Goal: Book appointment/travel/reservation

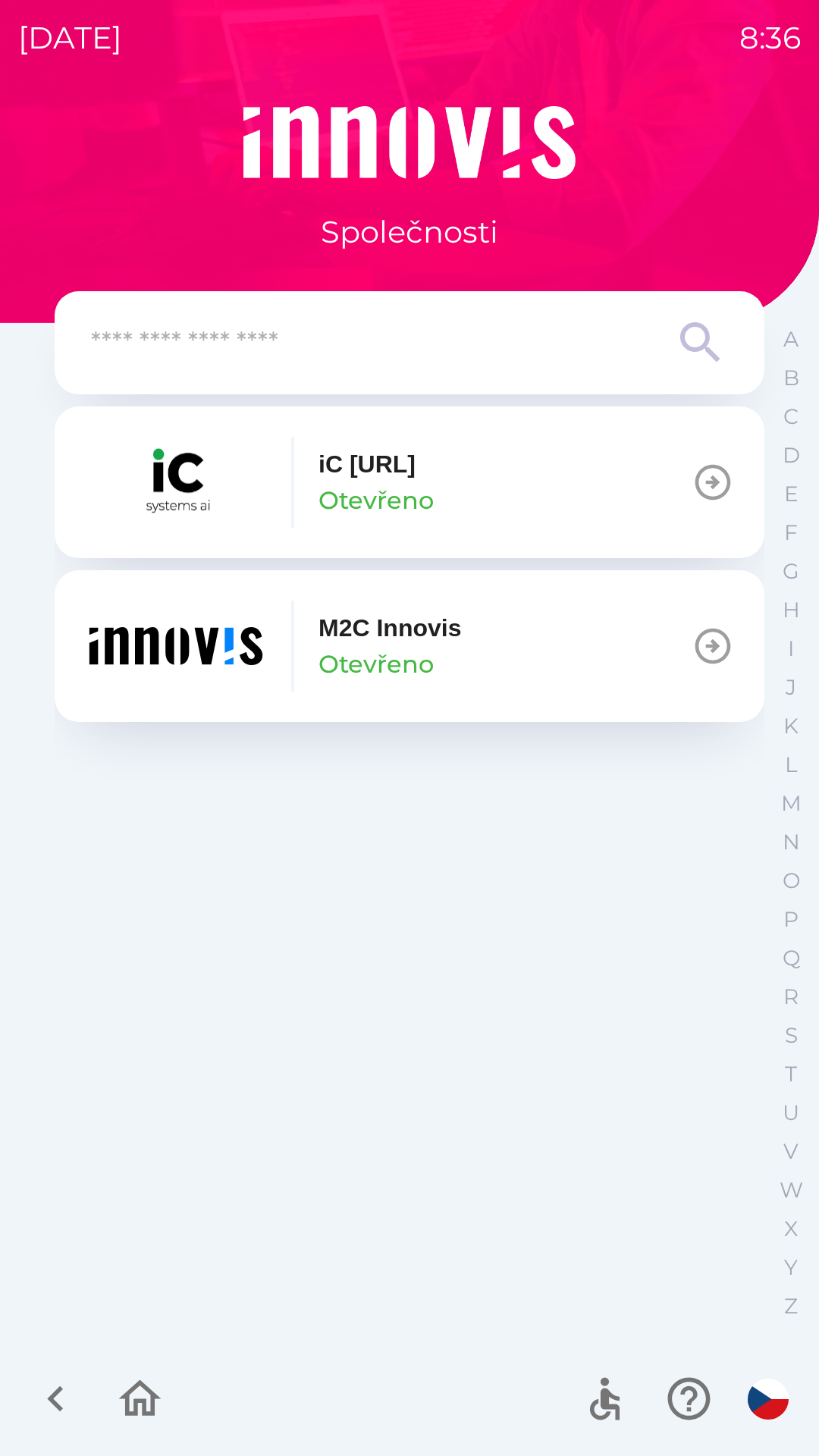
click at [435, 670] on div "M2C Innovis Otevřeno" at bounding box center [389, 645] width 142 height 72
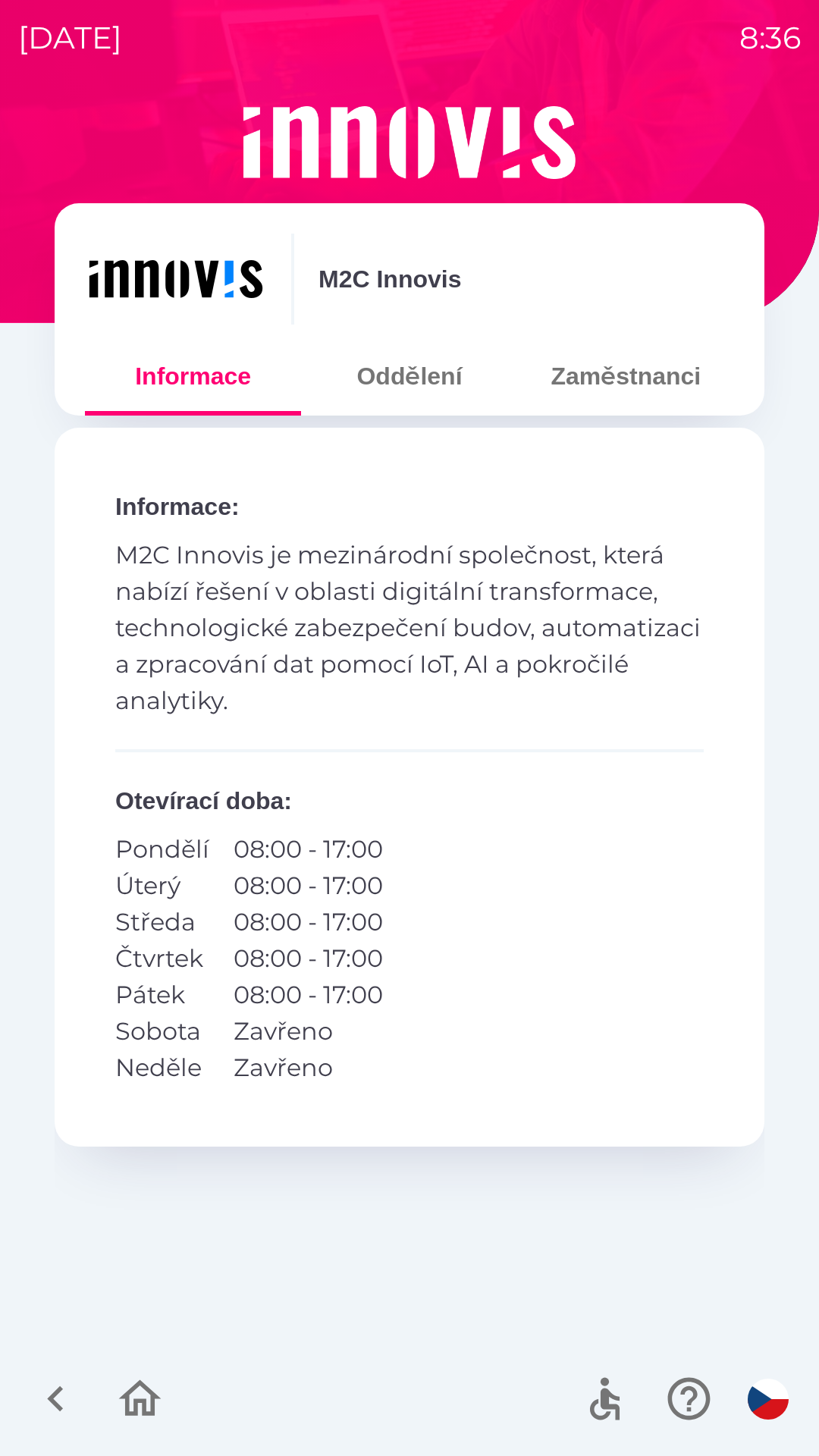
click at [619, 389] on button "Zaměstnanci" at bounding box center [626, 376] width 216 height 55
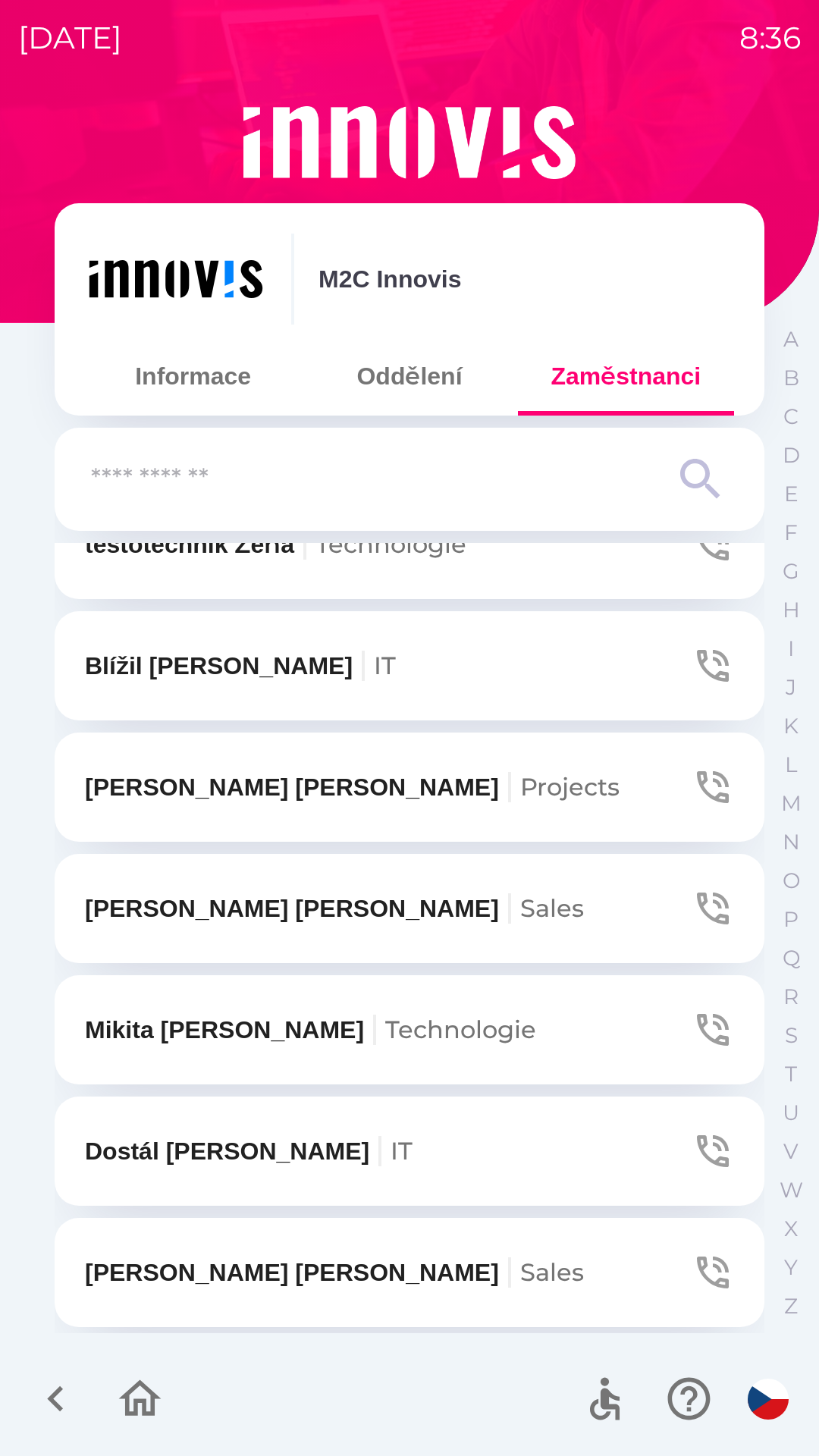
scroll to position [55, 0]
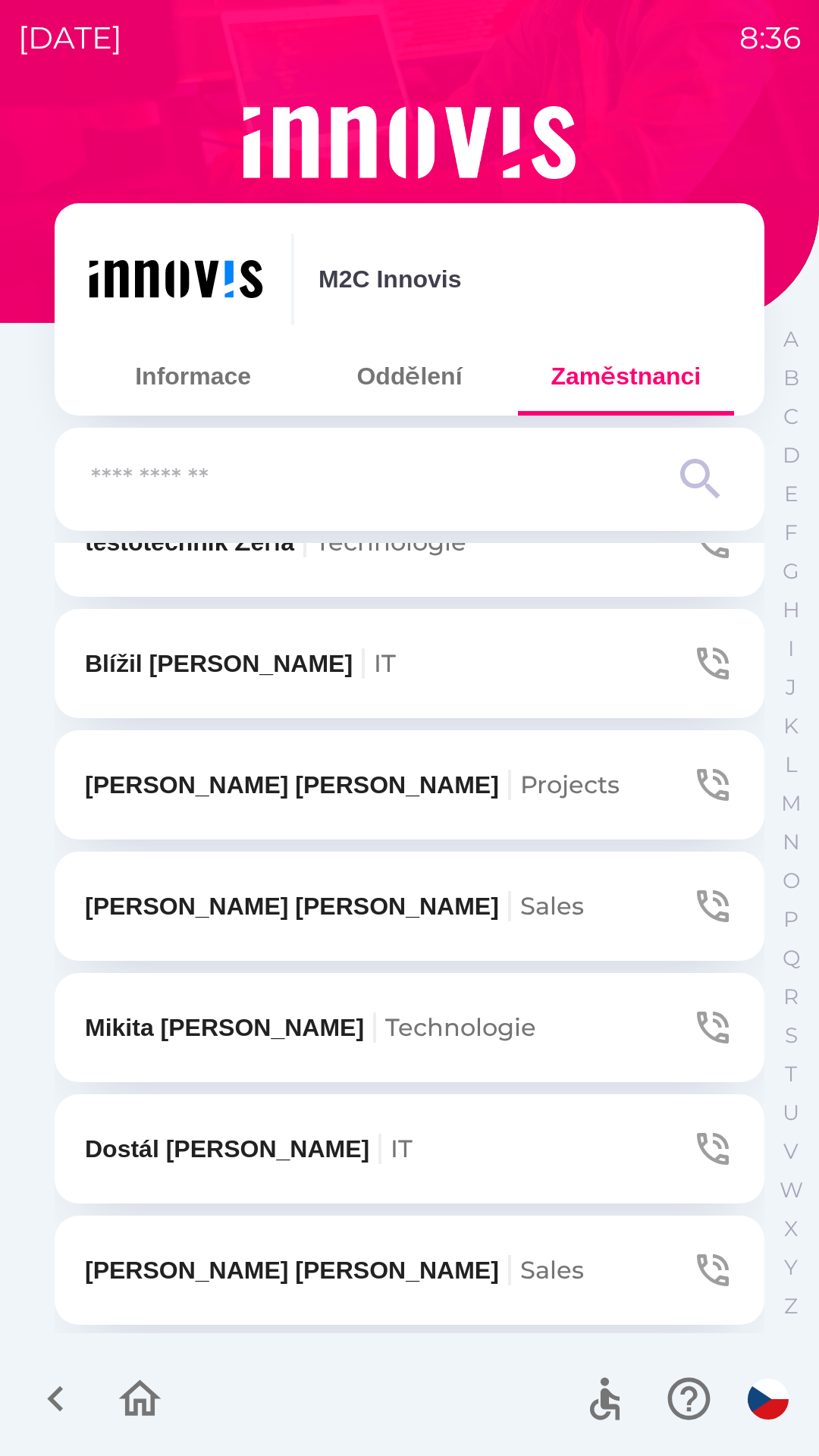
click at [799, 398] on div "A B C D E F G H I J K L M N O P Q R S T U V W X Y Z" at bounding box center [791, 822] width 37 height 1005
click at [776, 381] on button "B" at bounding box center [791, 378] width 37 height 38
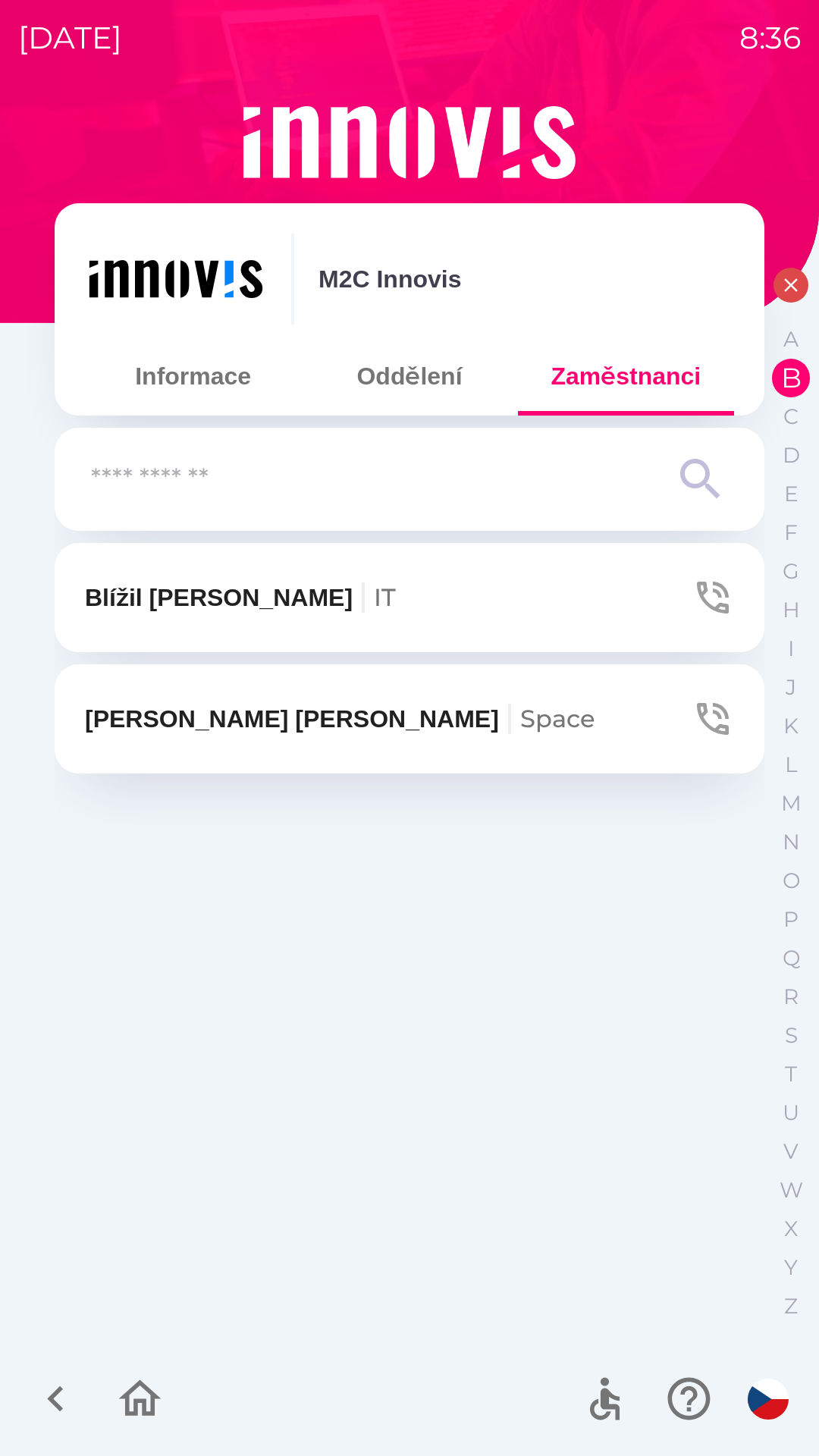
scroll to position [0, 0]
click at [783, 414] on p "C" at bounding box center [791, 416] width 15 height 26
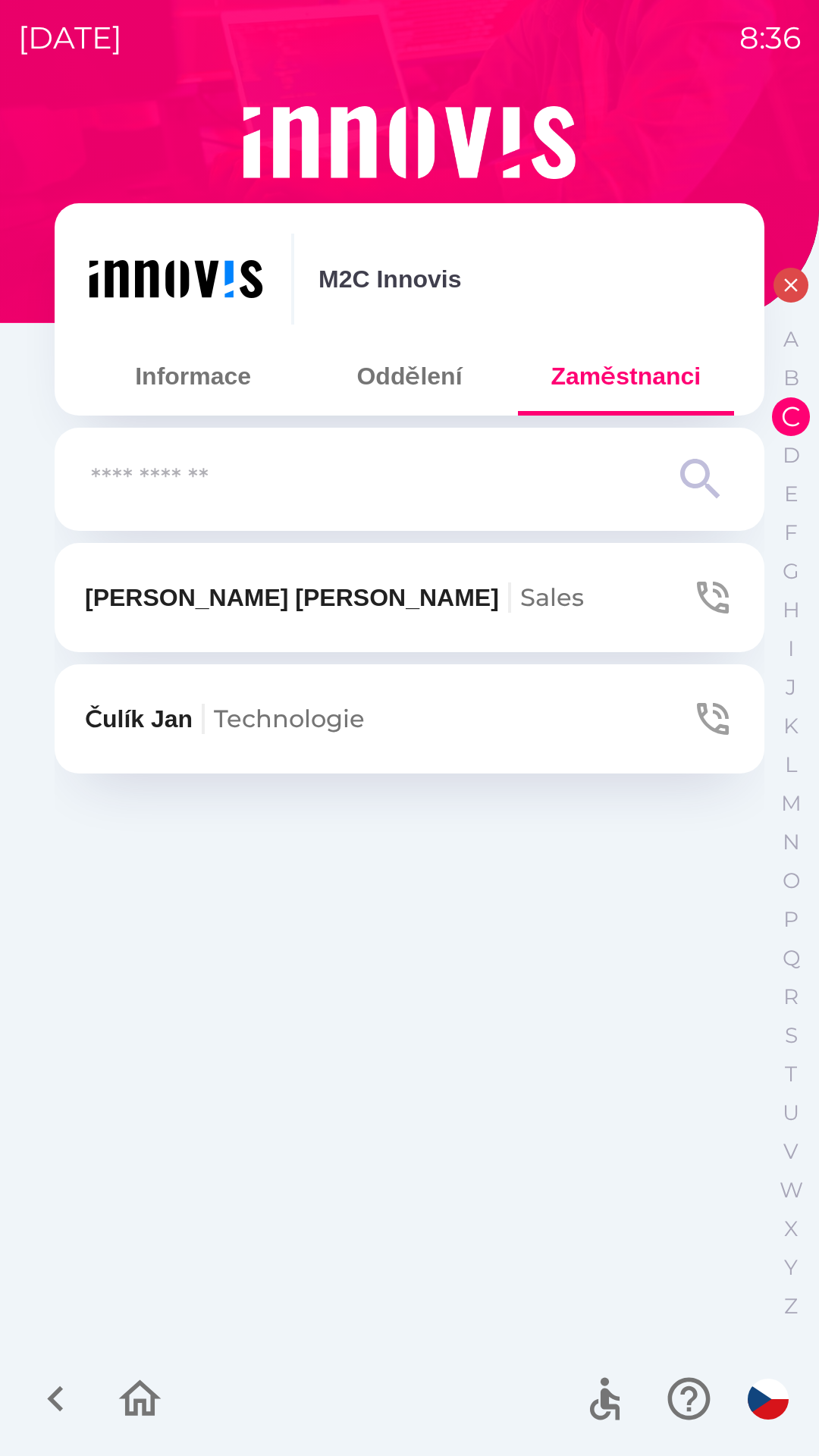
click at [357, 747] on button "[PERSON_NAME] Technologie" at bounding box center [409, 719] width 710 height 109
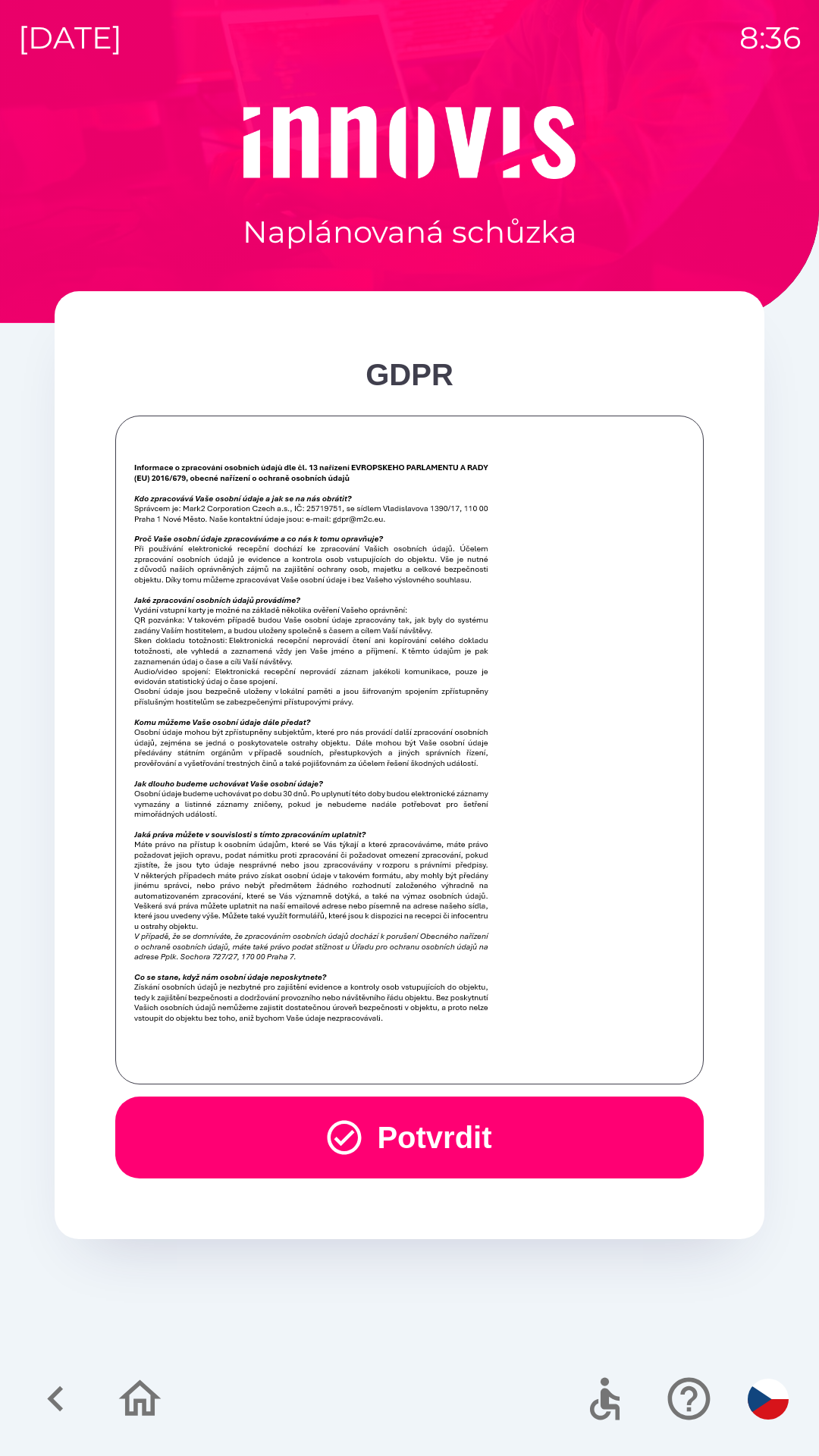
click at [310, 1082] on div at bounding box center [409, 749] width 588 height 669
click at [335, 1156] on icon "button" at bounding box center [344, 1137] width 41 height 41
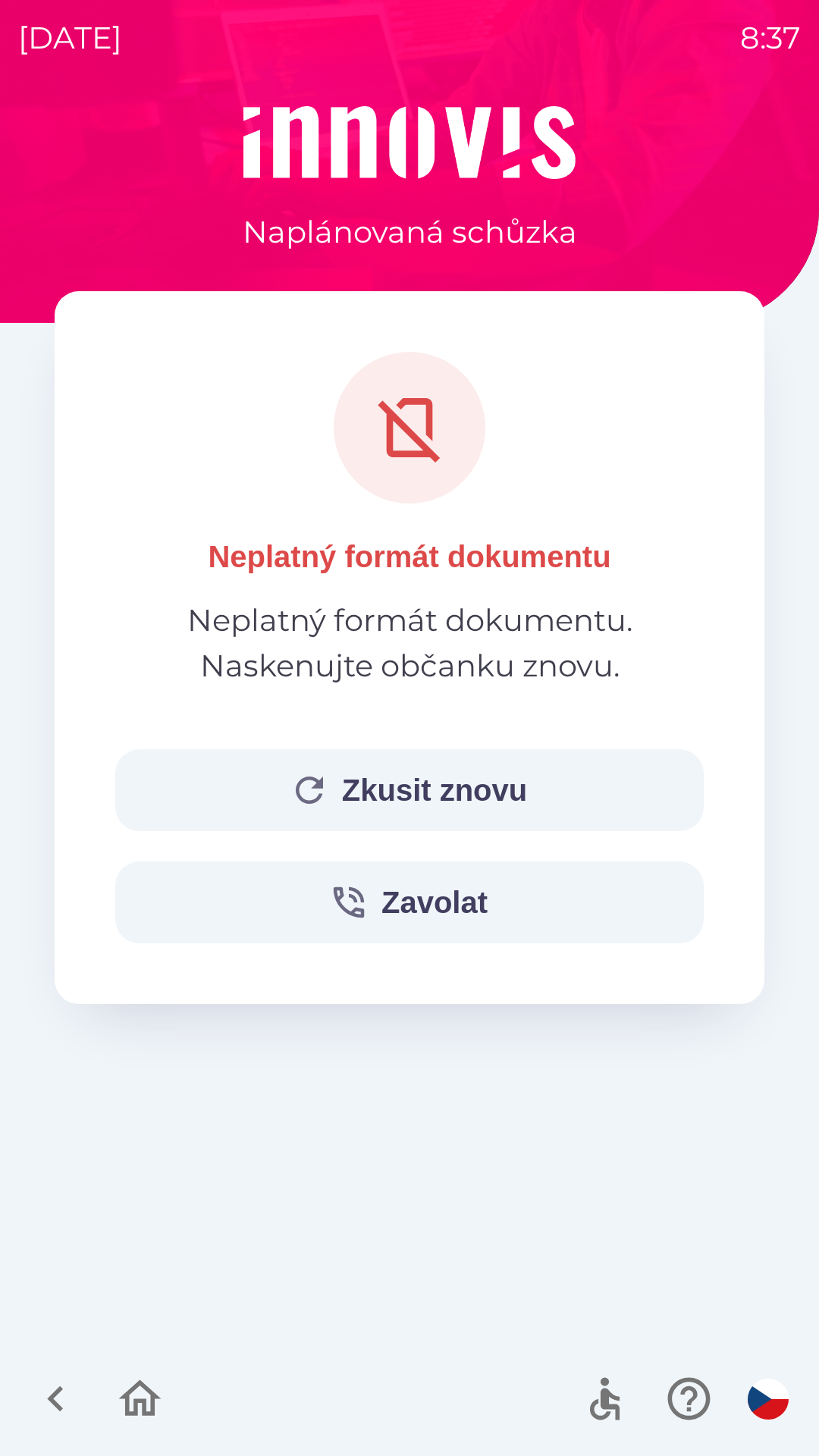
click at [349, 806] on button "Zkusit znovu" at bounding box center [409, 790] width 588 height 82
